Goal: Transaction & Acquisition: Obtain resource

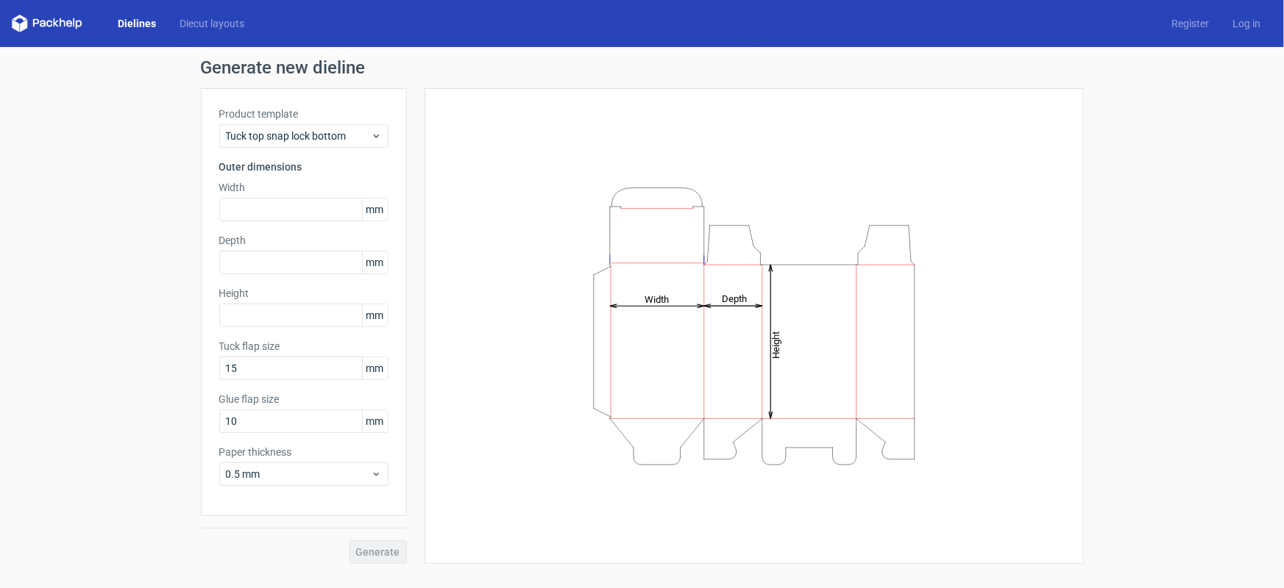
click at [124, 24] on link "Dielines" at bounding box center [137, 23] width 62 height 15
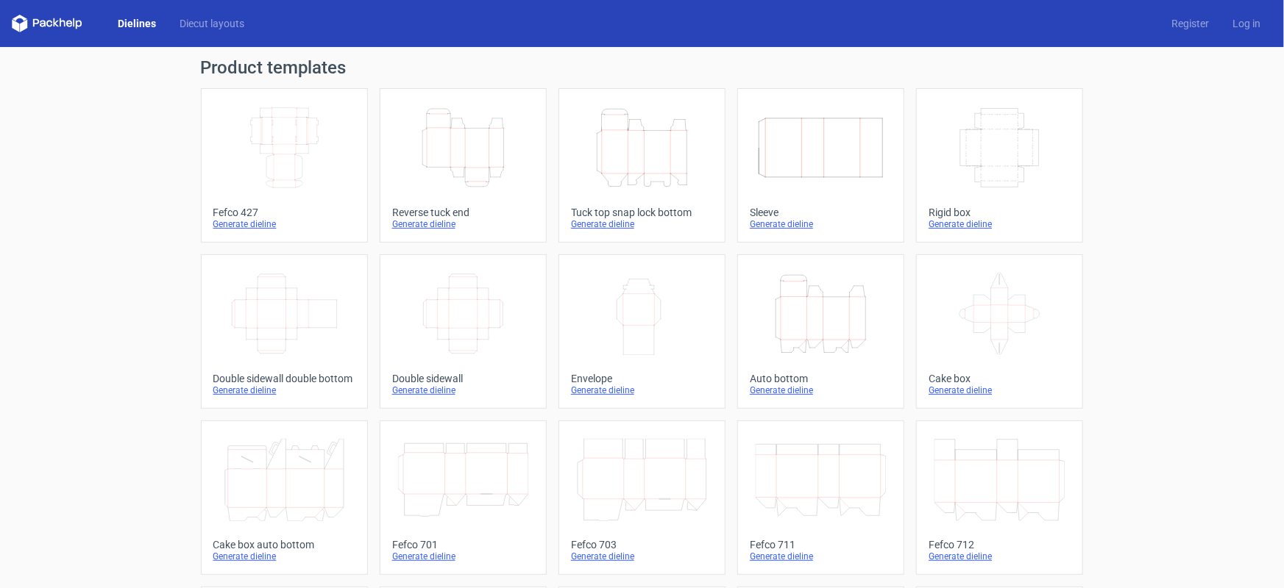
click at [463, 154] on icon "Height Depth Width" at bounding box center [463, 148] width 130 height 82
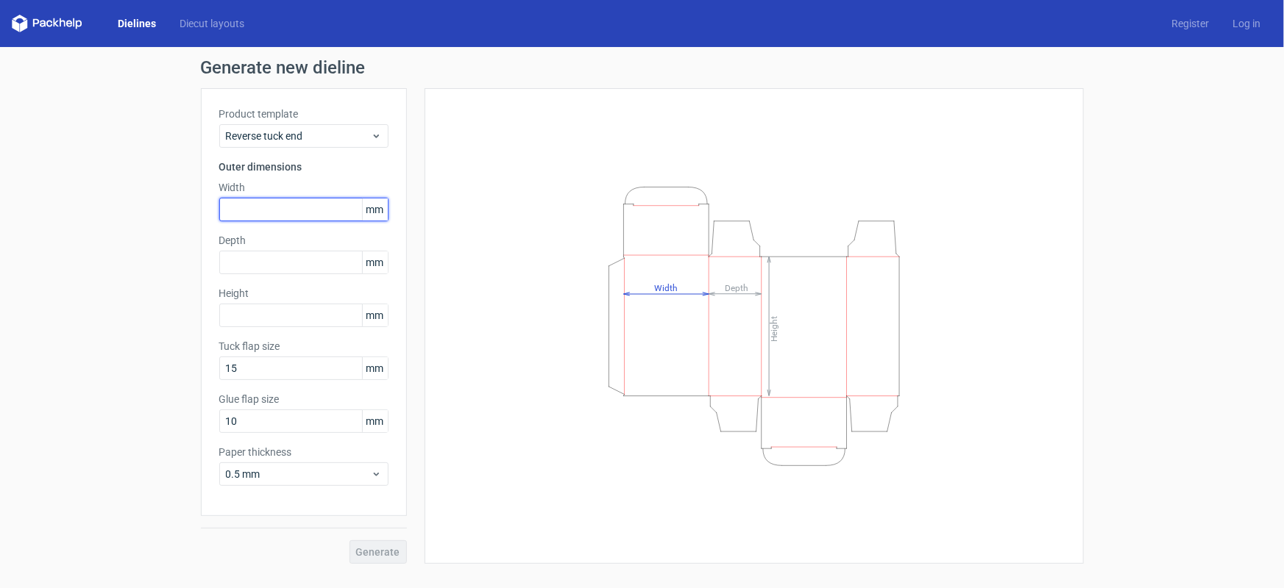
click at [302, 206] on input "text" at bounding box center [303, 210] width 169 height 24
type input "106"
click at [312, 263] on input "text" at bounding box center [303, 263] width 169 height 24
click at [308, 319] on input "text" at bounding box center [303, 316] width 169 height 24
type input "106"
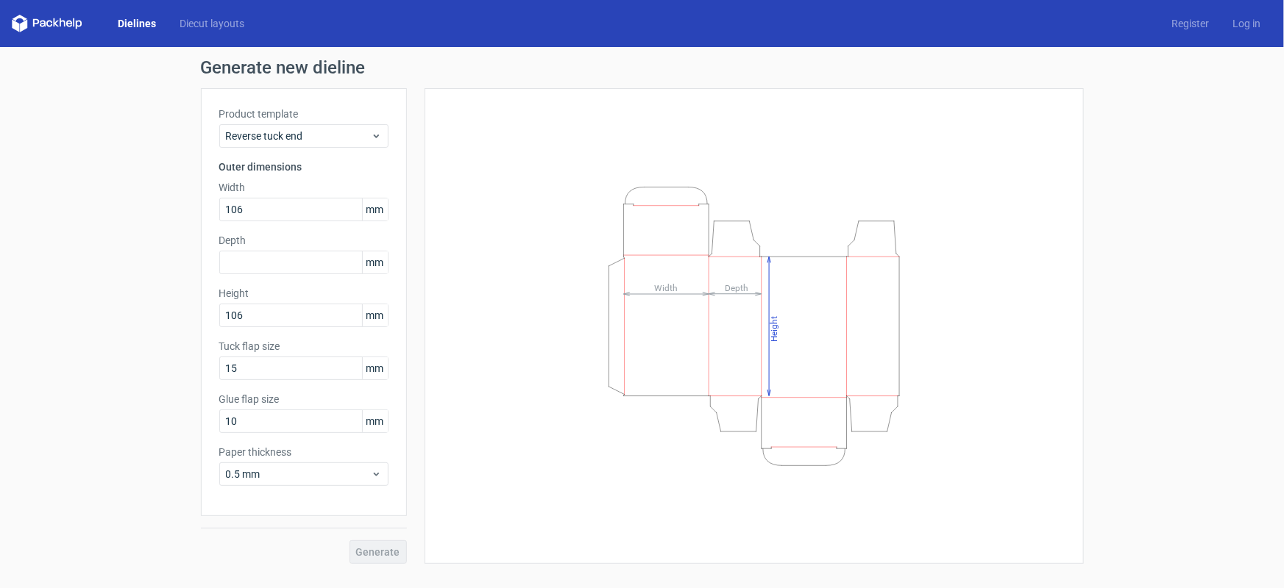
click at [301, 274] on div "Product template Reverse tuck end Outer dimensions Width 106 mm Depth mm Height…" at bounding box center [304, 302] width 206 height 428
click at [303, 264] on input "text" at bounding box center [303, 263] width 169 height 24
click at [290, 259] on input "text" at bounding box center [303, 263] width 169 height 24
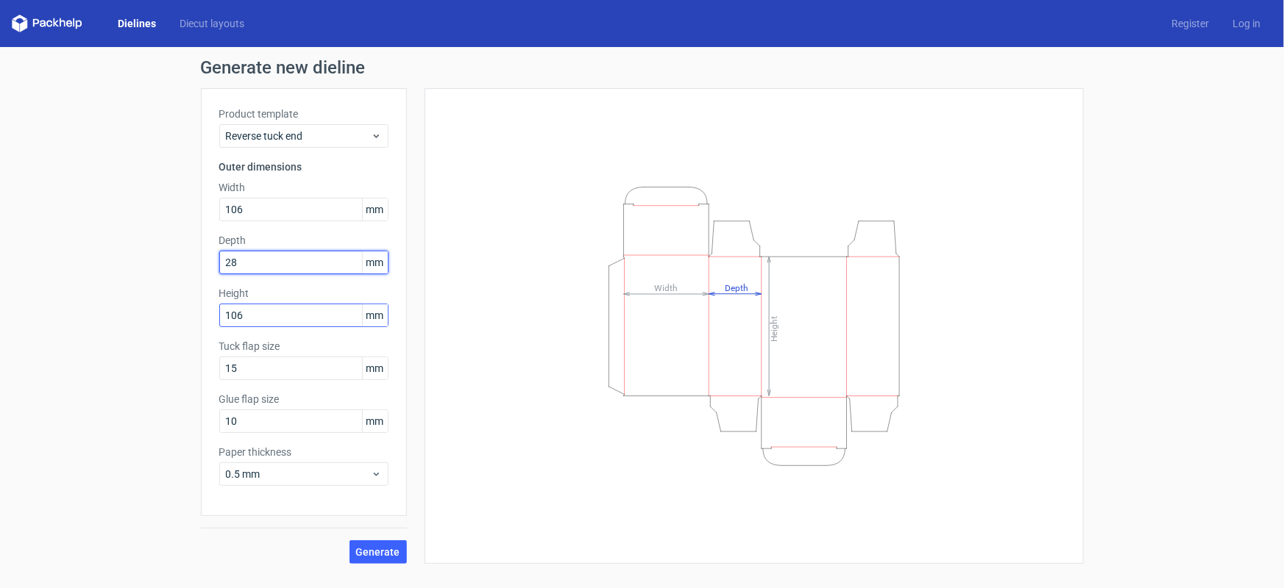
type input "28"
click at [305, 319] on input "106" at bounding box center [303, 316] width 169 height 24
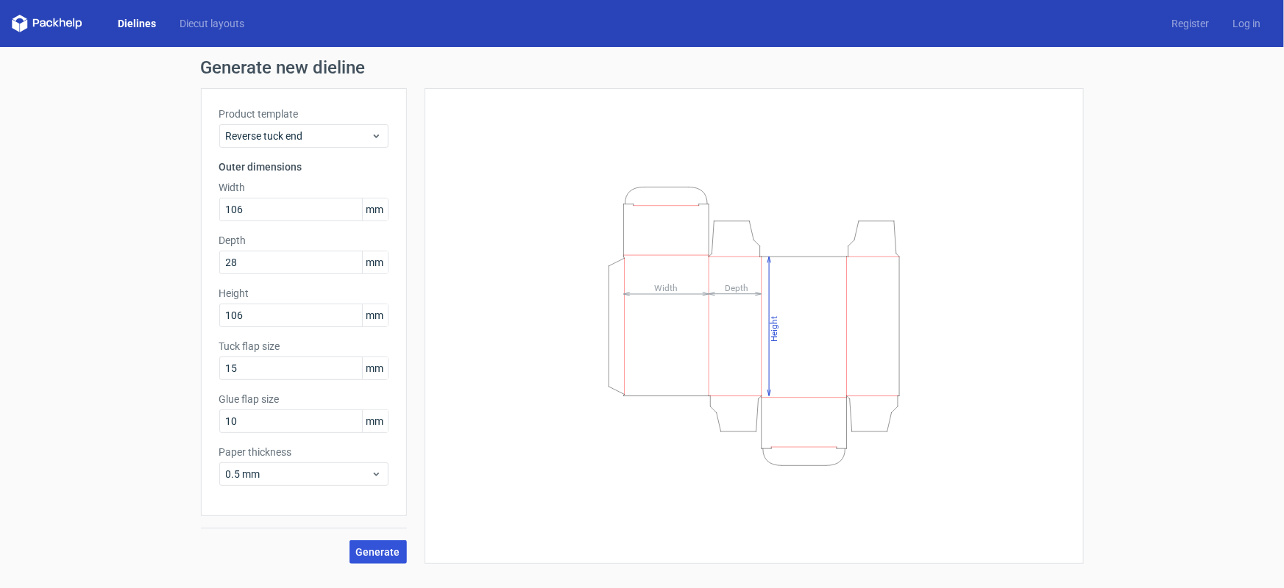
click at [373, 549] on span "Generate" at bounding box center [378, 552] width 44 height 10
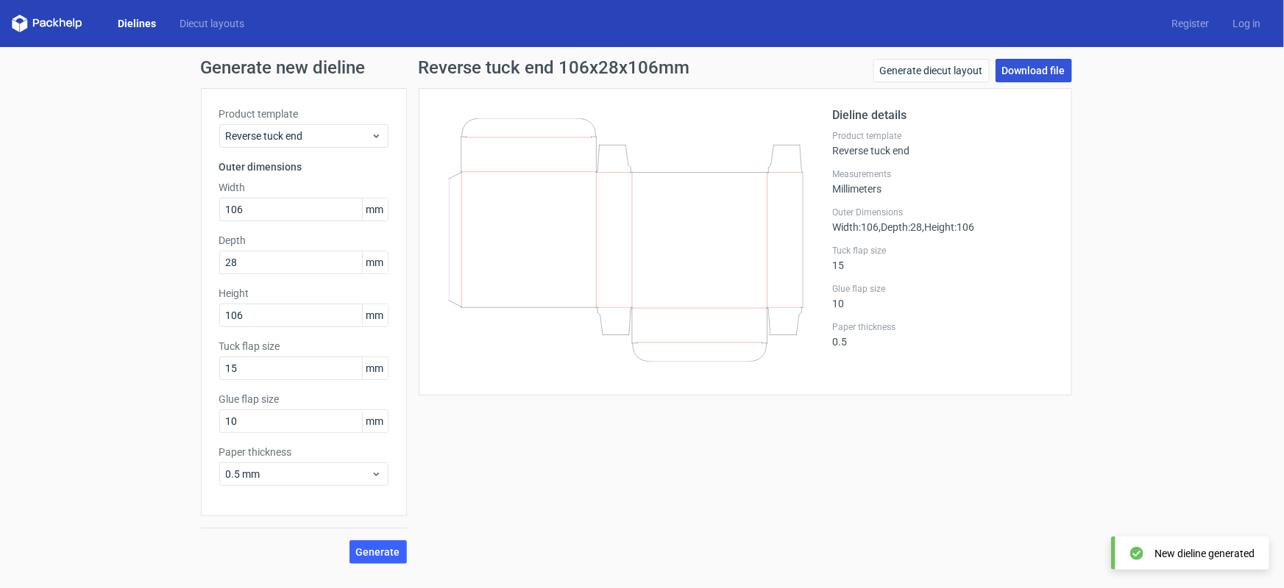
click at [1018, 66] on link "Download file" at bounding box center [1033, 71] width 77 height 24
